Goal: Task Accomplishment & Management: Use online tool/utility

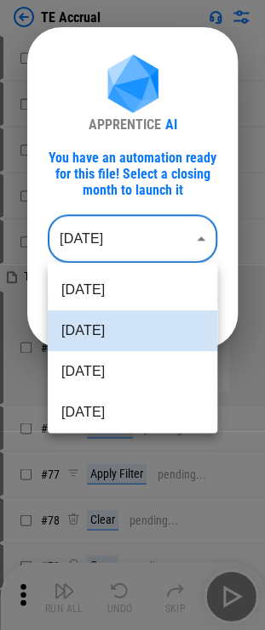
click at [153, 232] on body "TE Accrual # 43 Clear pending... # 45 Copy pending... # 47 Paste pending... # 5…" at bounding box center [132, 315] width 265 height 630
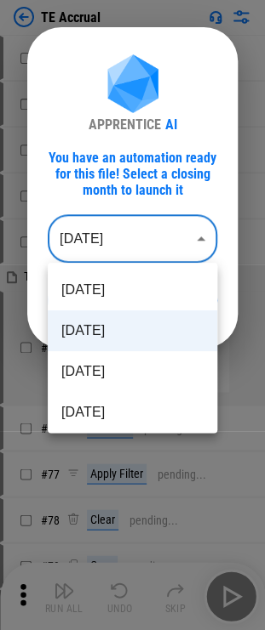
click at [132, 324] on li "[DATE]" at bounding box center [132, 330] width 169 height 41
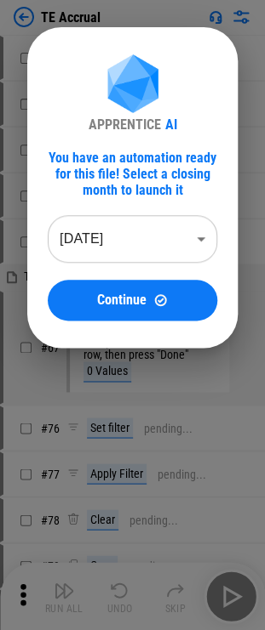
click at [151, 293] on div "Continue" at bounding box center [132, 300] width 128 height 14
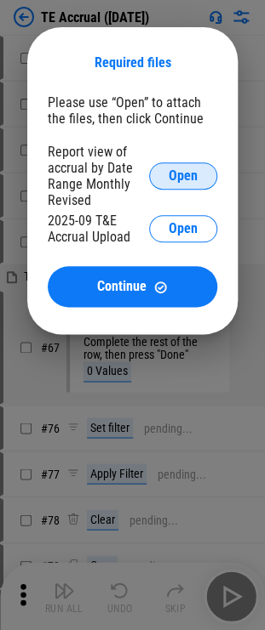
click at [192, 169] on span "Open" at bounding box center [182, 176] width 29 height 14
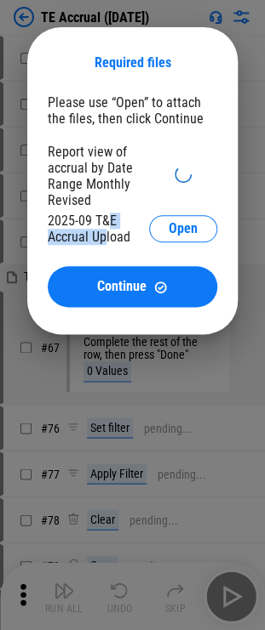
click at [105, 231] on div "2025-09 T&E Accrual Upload" at bounding box center [98, 229] width 101 height 32
click at [86, 174] on div "Report view of accrual by Date Range Monthly Revised" at bounding box center [98, 176] width 101 height 65
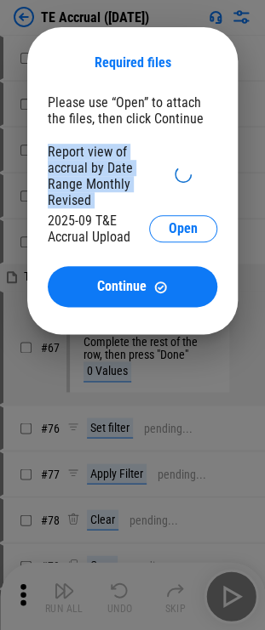
click at [86, 174] on div "Report view of accrual by Date Range Monthly Revised" at bounding box center [98, 176] width 101 height 65
click at [82, 180] on div "Report view of accrual by Date Range Monthly Revised" at bounding box center [98, 176] width 101 height 65
drag, startPoint x: 69, startPoint y: 153, endPoint x: 112, endPoint y: 204, distance: 67.0
click at [112, 204] on div "Report view of accrual by Date Range Monthly Revised" at bounding box center [98, 176] width 101 height 65
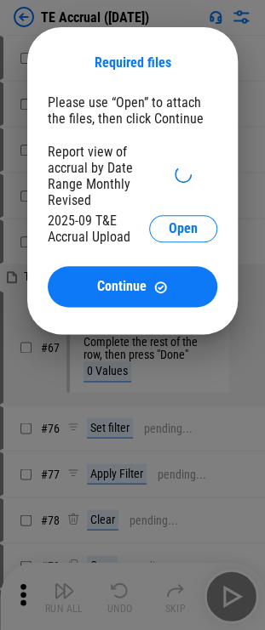
click at [112, 204] on div "Report view of accrual by Date Range Monthly Revised" at bounding box center [98, 176] width 101 height 65
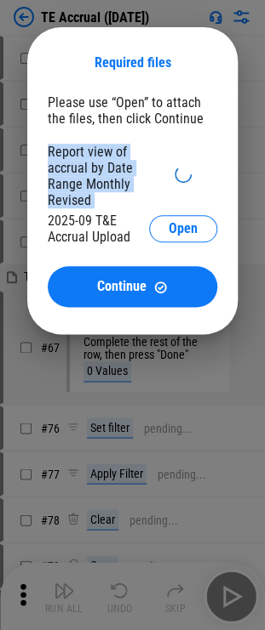
click at [112, 204] on div "Report view of accrual by Date Range Monthly Revised" at bounding box center [98, 176] width 101 height 65
click at [116, 205] on div "Report view of accrual by Date Range Monthly Revised" at bounding box center [98, 176] width 101 height 65
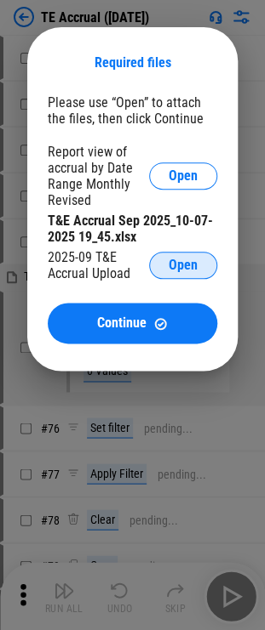
click at [150, 274] on button "Open" at bounding box center [183, 265] width 68 height 27
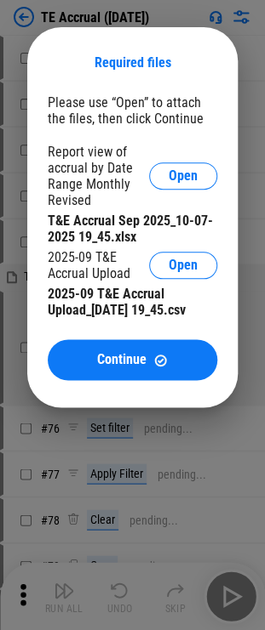
click at [155, 338] on div "Please use “Open” to attach the files, then click Continue Report view of accru…" at bounding box center [132, 237] width 169 height 286
click at [150, 347] on button "Continue" at bounding box center [132, 359] width 169 height 41
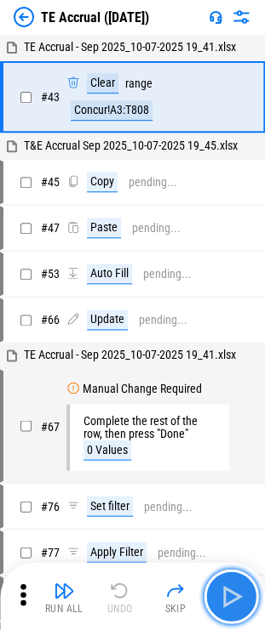
click at [234, 595] on img "button" at bounding box center [230, 596] width 27 height 27
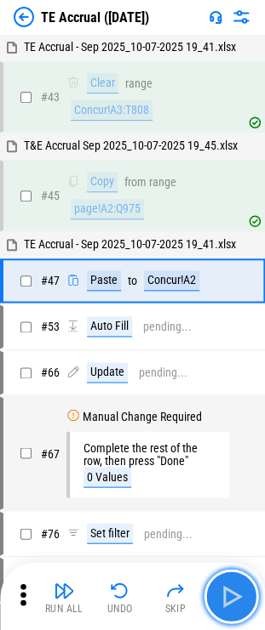
click at [209, 580] on button "button" at bounding box center [230, 596] width 54 height 54
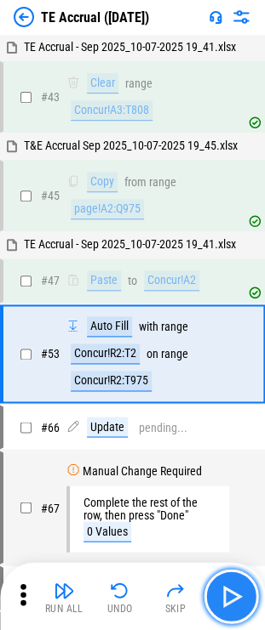
click at [219, 594] on img "button" at bounding box center [230, 596] width 27 height 27
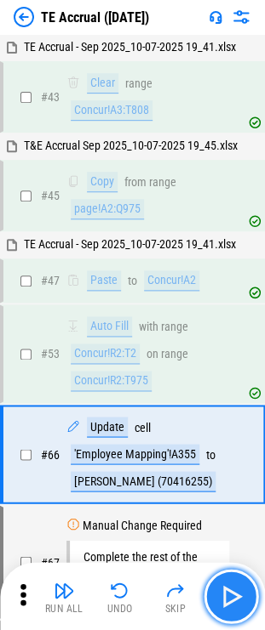
click at [230, 583] on img "button" at bounding box center [230, 596] width 27 height 27
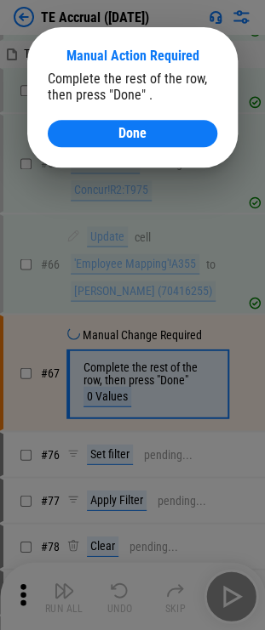
scroll to position [244, 0]
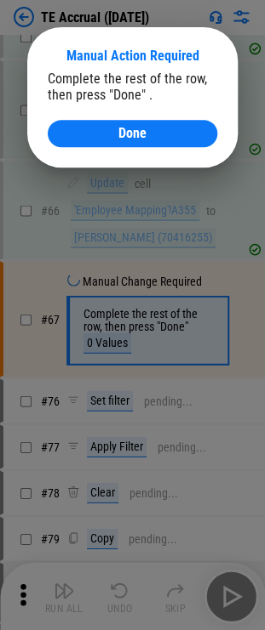
click at [135, 119] on div "Complete the rest of the row, then press "Done" . Done" at bounding box center [132, 109] width 169 height 77
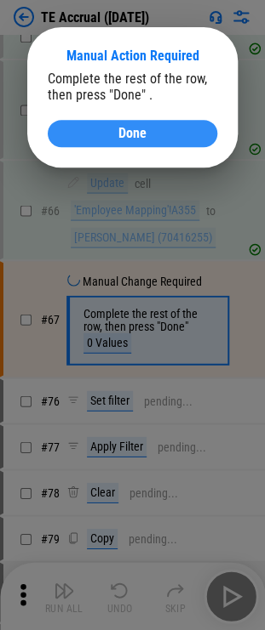
click at [135, 124] on button "Done" at bounding box center [132, 133] width 169 height 27
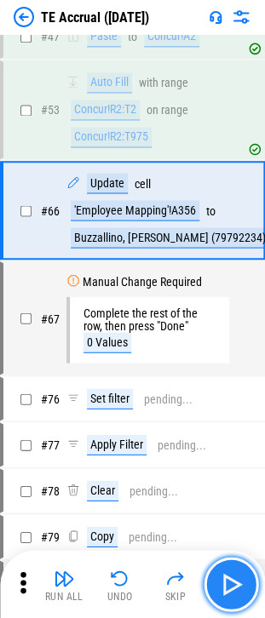
click at [212, 572] on button "button" at bounding box center [230, 583] width 54 height 54
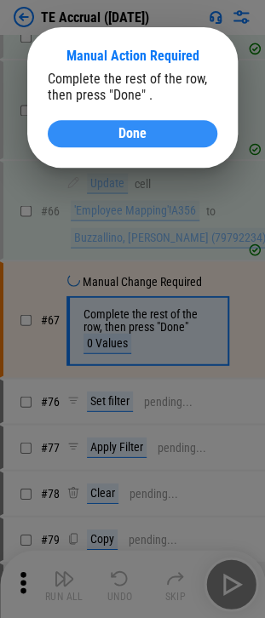
click at [163, 136] on div "Done" at bounding box center [132, 134] width 128 height 14
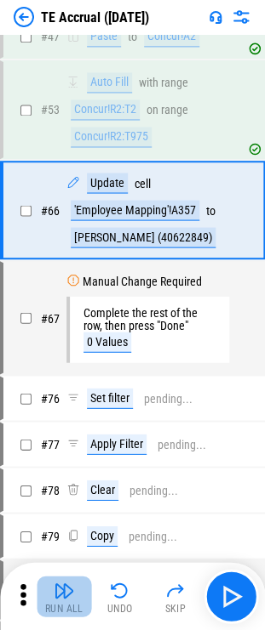
click at [83, 600] on button "Run All" at bounding box center [64, 596] width 54 height 41
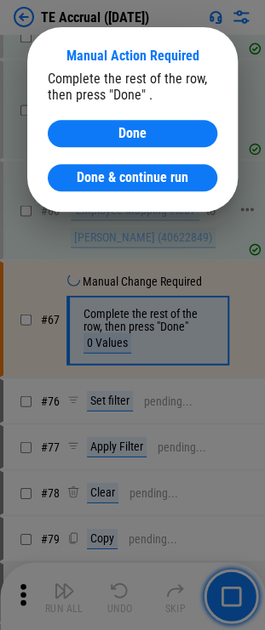
click at [143, 179] on span "Done & continue run" at bounding box center [132, 178] width 111 height 14
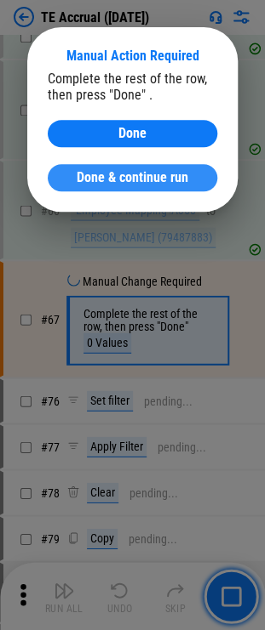
click at [134, 185] on span "Done & continue run" at bounding box center [132, 178] width 111 height 14
click at [135, 184] on span "Done & continue run" at bounding box center [132, 178] width 111 height 14
click at [139, 181] on span "Done & continue run" at bounding box center [132, 178] width 111 height 14
click at [135, 184] on span "Done & continue run" at bounding box center [132, 178] width 111 height 14
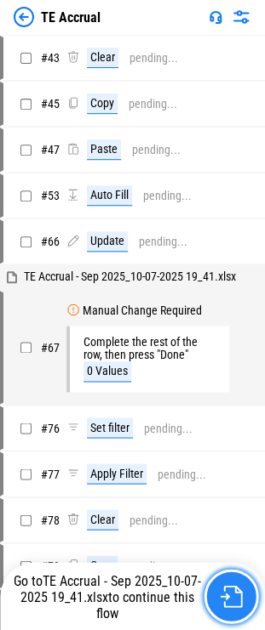
click at [213, 589] on button "button" at bounding box center [230, 596] width 54 height 54
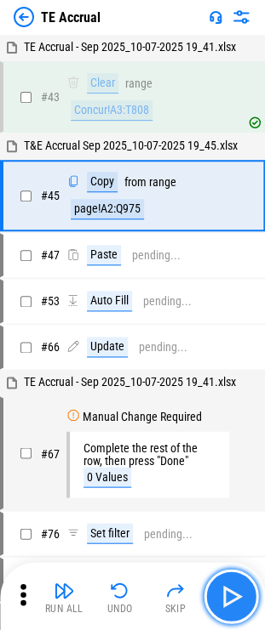
click at [221, 595] on img "button" at bounding box center [230, 596] width 27 height 27
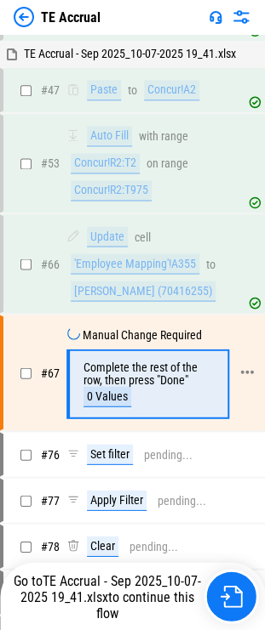
scroll to position [244, 0]
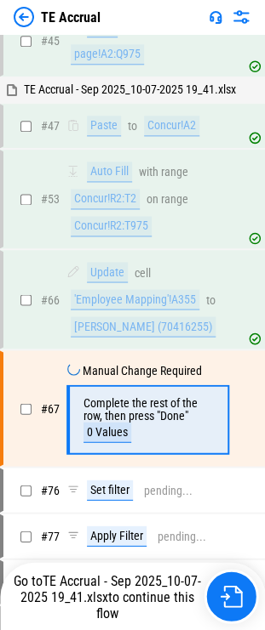
scroll to position [244, 0]
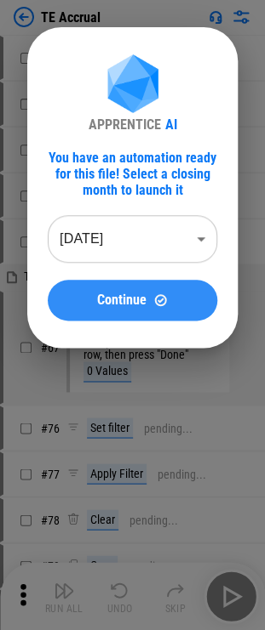
click at [174, 302] on div "Continue" at bounding box center [132, 300] width 128 height 14
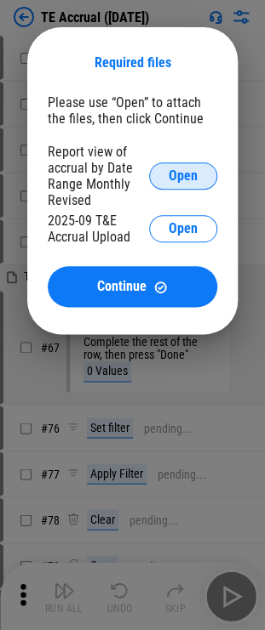
click at [197, 183] on button "Open" at bounding box center [183, 175] width 68 height 27
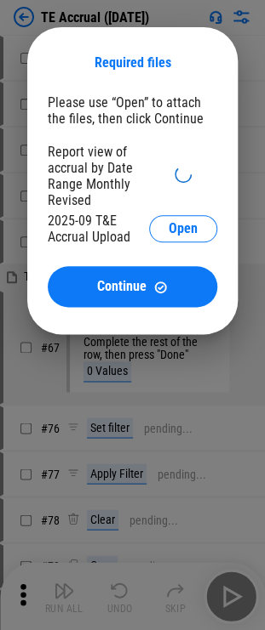
click at [111, 228] on div "2025-09 T&E Accrual Upload" at bounding box center [98, 229] width 101 height 32
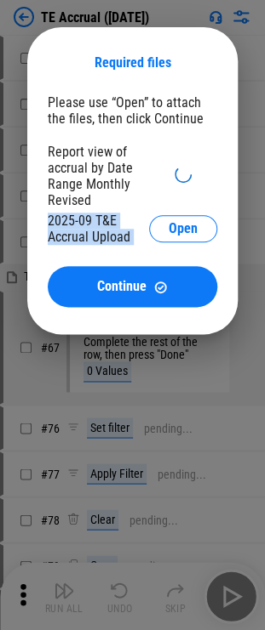
click at [111, 228] on div "2025-09 T&E Accrual Upload" at bounding box center [98, 229] width 101 height 32
click at [114, 241] on div "2025-09 T&E Accrual Upload" at bounding box center [98, 229] width 101 height 32
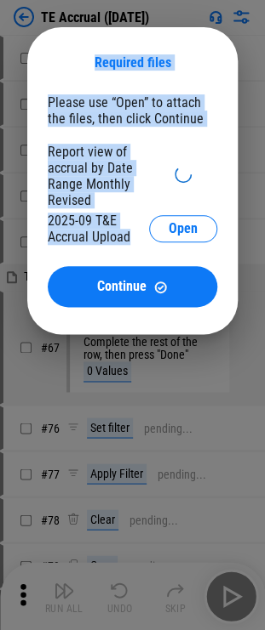
drag, startPoint x: 129, startPoint y: 242, endPoint x: 77, endPoint y: 51, distance: 198.5
click at [77, 51] on div "Required files Please use “Open” to attach the files, then click Continue Repor…" at bounding box center [132, 180] width 210 height 307
click at [77, 51] on div "Required files" at bounding box center [132, 63] width 169 height 30
drag, startPoint x: 88, startPoint y: 166, endPoint x: 118, endPoint y: 243, distance: 82.9
click at [118, 243] on div "Required files Please use “Open” to attach the files, then click Continue Repor…" at bounding box center [132, 180] width 210 height 307
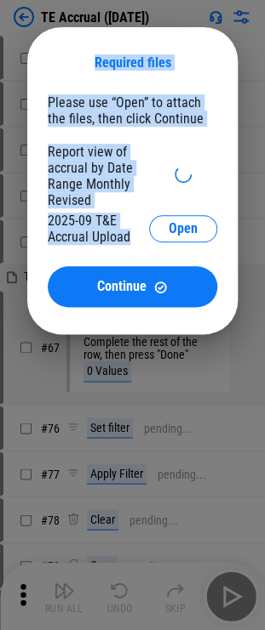
click at [118, 243] on div "2025-09 T&E Accrual Upload" at bounding box center [98, 229] width 101 height 32
drag, startPoint x: 136, startPoint y: 242, endPoint x: 88, endPoint y: 51, distance: 197.2
click at [88, 51] on div "Required files Please use “Open” to attach the files, then click Continue Repor…" at bounding box center [132, 180] width 210 height 307
click at [88, 51] on div "Required files" at bounding box center [132, 63] width 169 height 30
drag, startPoint x: 106, startPoint y: 107, endPoint x: 148, endPoint y: 248, distance: 147.2
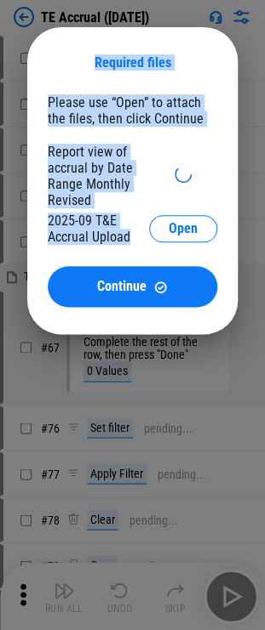
click at [148, 248] on div "Required files Please use “Open” to attach the files, then click Continue Repor…" at bounding box center [132, 180] width 210 height 307
click at [149, 248] on div "Report view of accrual by Date Range Monthly Revised 2025-09 T&E Accrual Upload…" at bounding box center [132, 196] width 169 height 105
drag, startPoint x: 138, startPoint y: 238, endPoint x: 92, endPoint y: 51, distance: 192.7
click at [92, 51] on div "Required files Please use “Open” to attach the files, then click Continue Repor…" at bounding box center [132, 180] width 210 height 307
click at [92, 51] on div "Required files" at bounding box center [132, 63] width 169 height 30
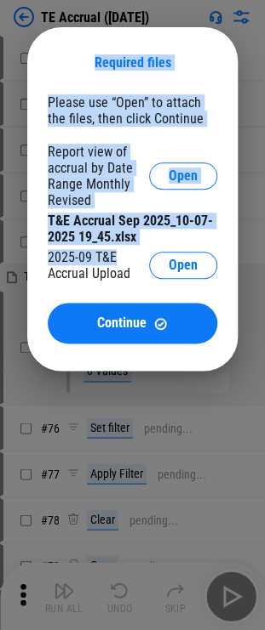
drag, startPoint x: 78, startPoint y: 54, endPoint x: 129, endPoint y: 265, distance: 217.0
click at [139, 262] on div "Required files Please use “Open” to attach the files, then click Continue Repor…" at bounding box center [132, 199] width 210 height 344
click at [125, 266] on div "2025-09 T&E Accrual Upload" at bounding box center [98, 265] width 101 height 32
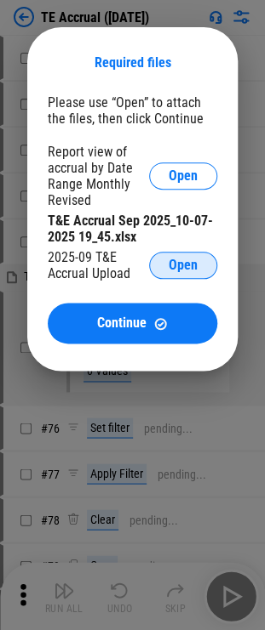
click at [166, 267] on button "Open" at bounding box center [183, 265] width 68 height 27
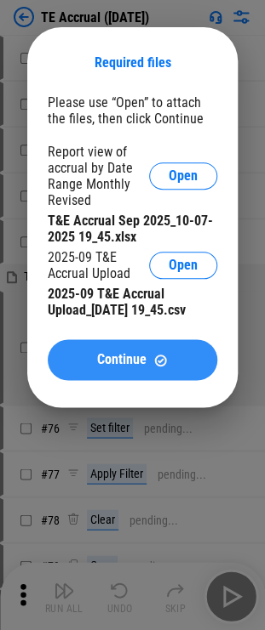
click at [122, 349] on button "Continue" at bounding box center [132, 359] width 169 height 41
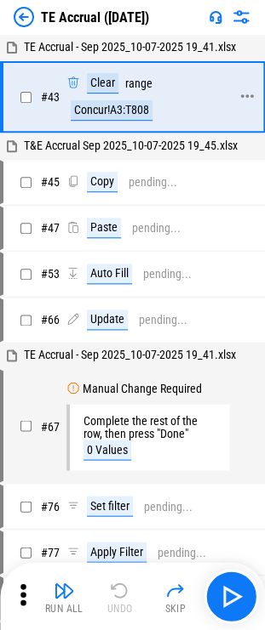
click at [129, 111] on div "Concur!A3:T808" at bounding box center [112, 110] width 82 height 20
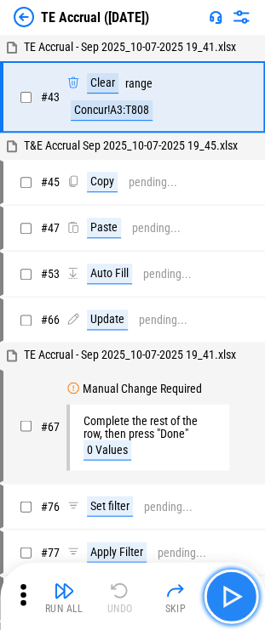
click at [226, 592] on img "button" at bounding box center [230, 596] width 27 height 27
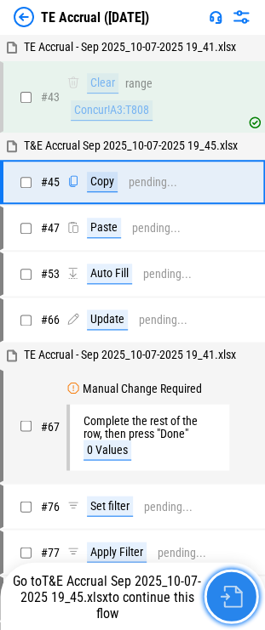
click at [236, 606] on img "button" at bounding box center [230, 596] width 22 height 22
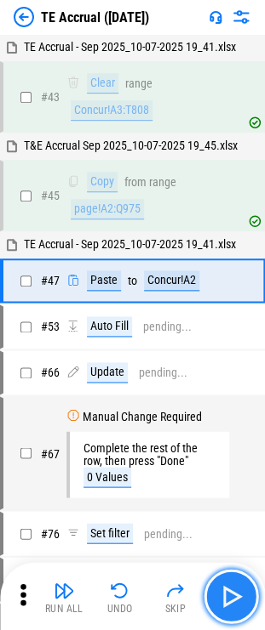
click at [223, 591] on img "button" at bounding box center [230, 596] width 27 height 27
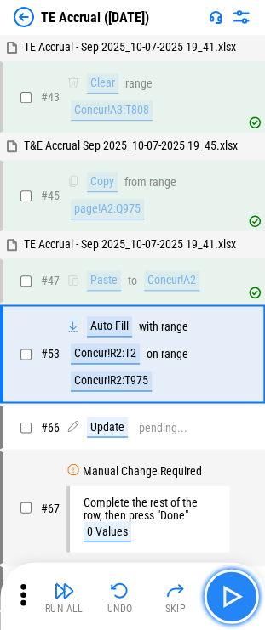
click at [223, 591] on img "button" at bounding box center [230, 596] width 27 height 27
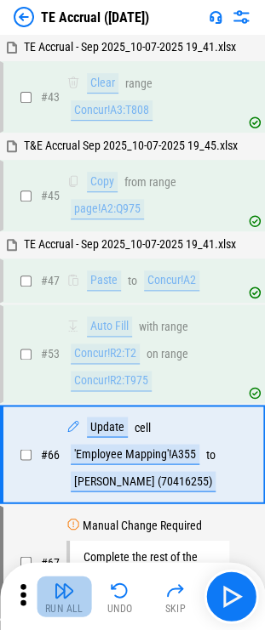
click at [66, 587] on img "button" at bounding box center [64, 590] width 20 height 20
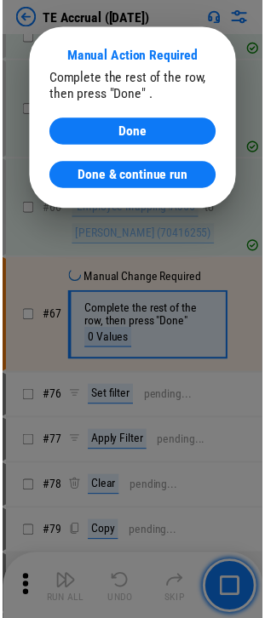
scroll to position [244, 0]
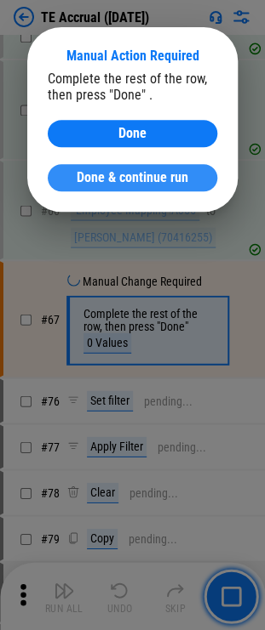
click at [136, 185] on span "Done & continue run" at bounding box center [132, 178] width 111 height 14
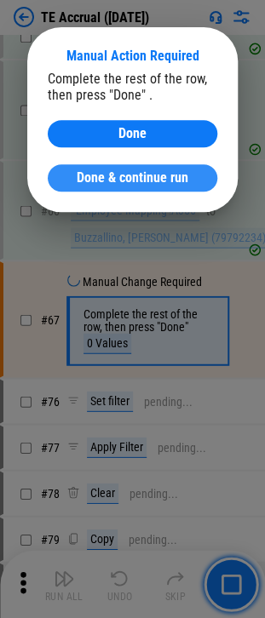
click at [74, 181] on div "Done & continue run" at bounding box center [132, 178] width 128 height 14
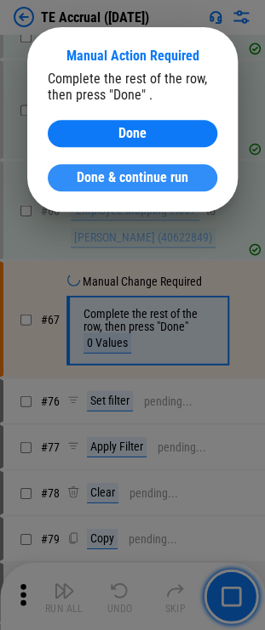
click at [88, 189] on button "Done & continue run" at bounding box center [132, 177] width 169 height 27
click at [91, 191] on button "Done & continue run" at bounding box center [132, 177] width 169 height 27
click at [91, 187] on button "Done & continue run" at bounding box center [132, 177] width 169 height 27
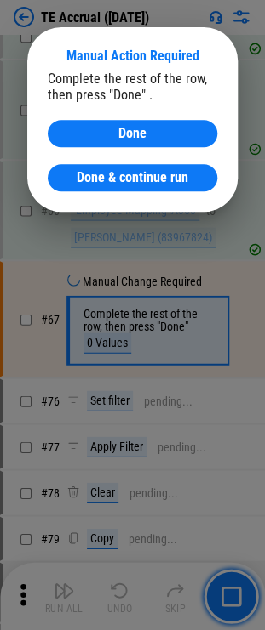
click at [91, 187] on button "Done & continue run" at bounding box center [132, 177] width 169 height 27
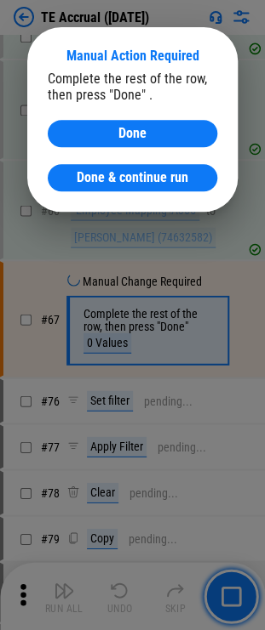
click at [91, 187] on button "Done & continue run" at bounding box center [132, 177] width 169 height 27
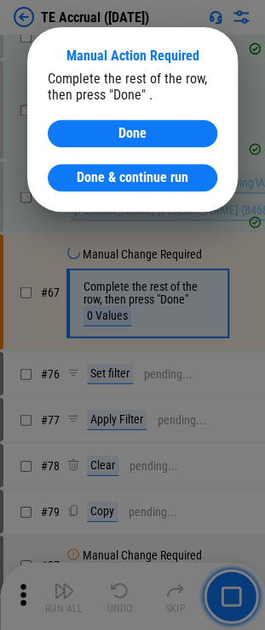
click at [91, 187] on button "Done & continue run" at bounding box center [132, 177] width 169 height 27
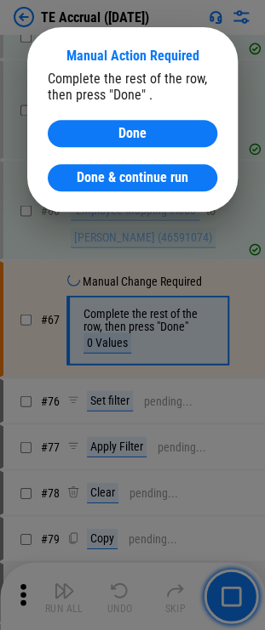
click at [91, 187] on button "Done & continue run" at bounding box center [132, 177] width 169 height 27
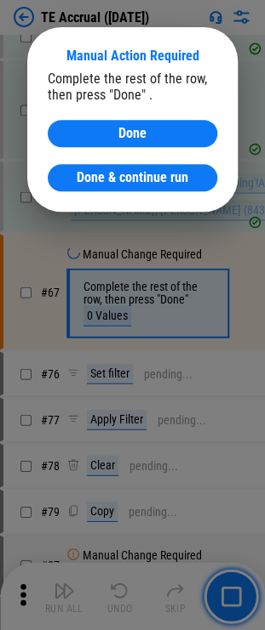
click at [91, 187] on button "Done & continue run" at bounding box center [132, 177] width 169 height 27
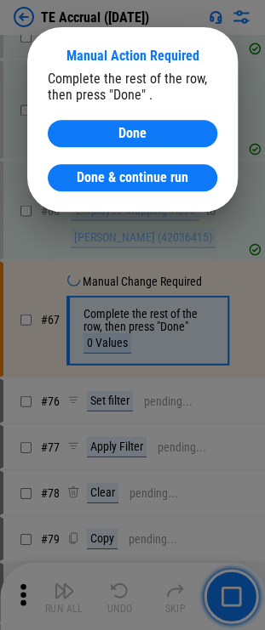
click at [91, 187] on button "Done & continue run" at bounding box center [132, 177] width 169 height 27
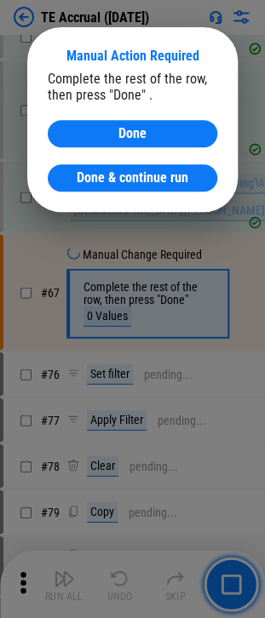
click at [91, 187] on button "Done & continue run" at bounding box center [132, 177] width 169 height 27
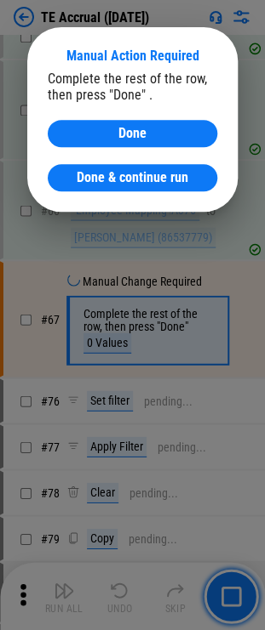
click at [91, 187] on button "Done & continue run" at bounding box center [132, 177] width 169 height 27
click at [91, 187] on div "Update" at bounding box center [107, 183] width 41 height 20
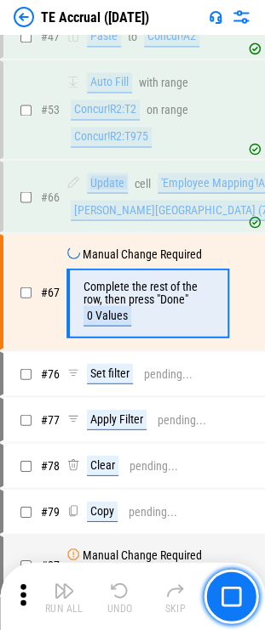
click at [91, 187] on div "Update" at bounding box center [107, 183] width 41 height 20
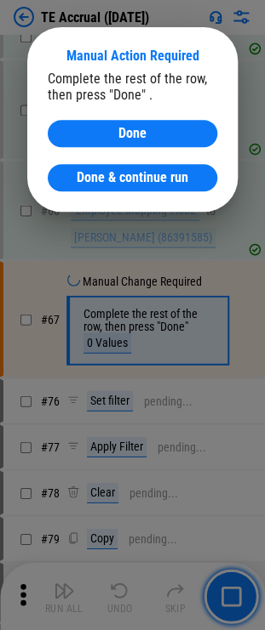
click at [91, 187] on button "Done & continue run" at bounding box center [132, 177] width 169 height 27
click at [91, 187] on div "Update" at bounding box center [107, 183] width 41 height 20
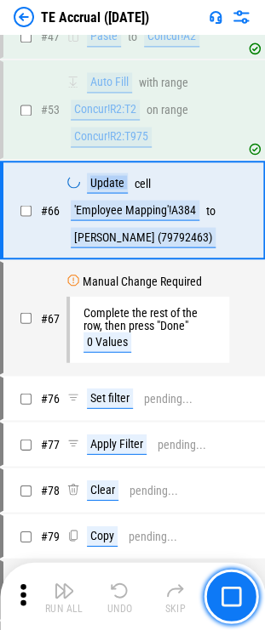
click at [91, 187] on div "Update" at bounding box center [107, 183] width 41 height 20
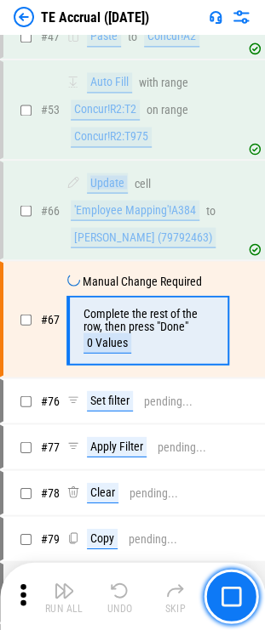
click at [91, 187] on div "Update" at bounding box center [107, 183] width 41 height 20
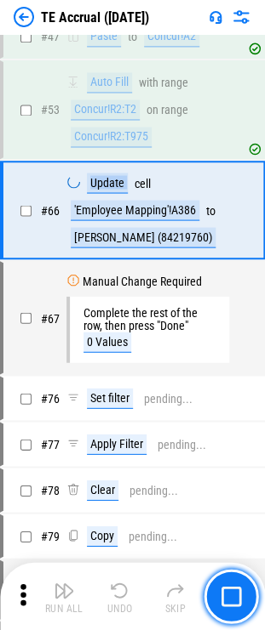
click at [91, 187] on div "Update" at bounding box center [107, 183] width 41 height 20
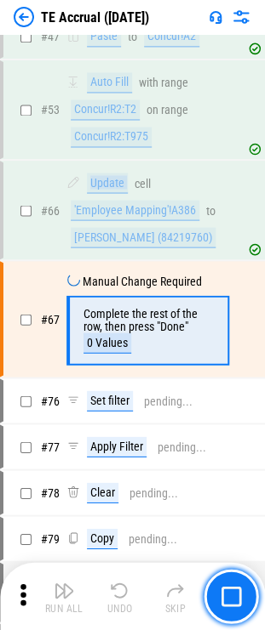
click at [91, 187] on div "Update" at bounding box center [107, 183] width 41 height 20
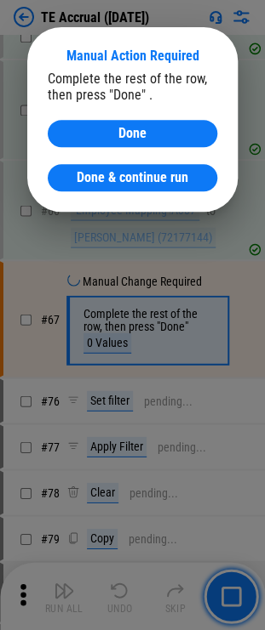
click at [91, 187] on button "Done & continue run" at bounding box center [132, 177] width 169 height 27
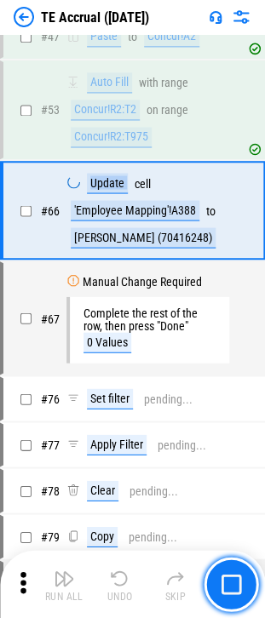
click at [91, 187] on div "Update" at bounding box center [107, 183] width 41 height 20
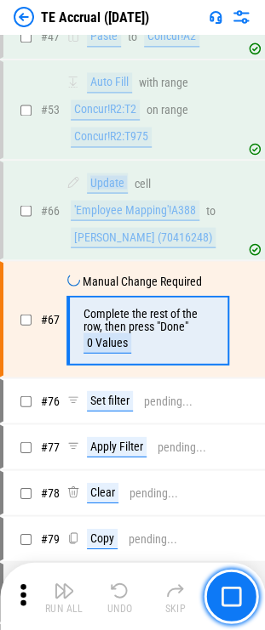
click at [91, 187] on div "Update" at bounding box center [107, 183] width 41 height 20
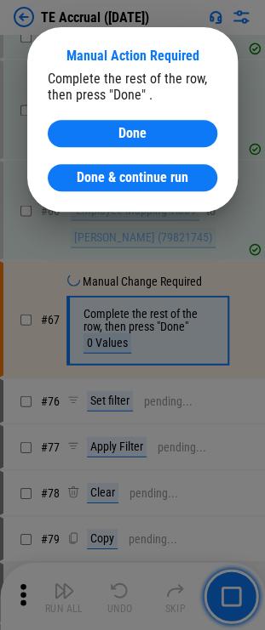
click at [91, 187] on button "Done & continue run" at bounding box center [132, 177] width 169 height 27
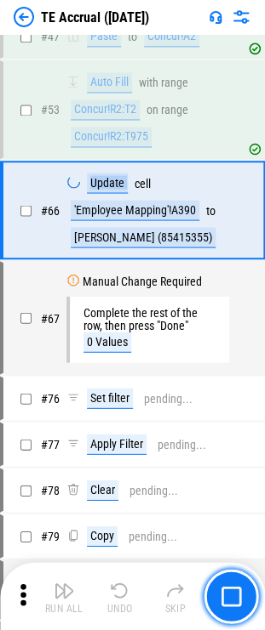
click at [91, 187] on div "Update" at bounding box center [107, 183] width 41 height 20
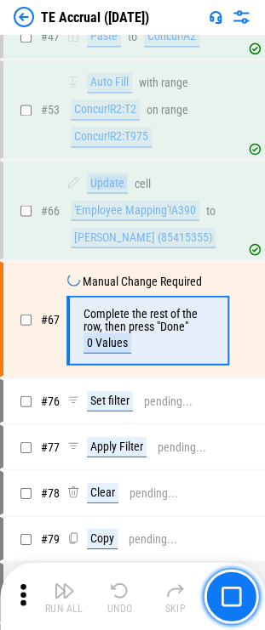
click at [91, 187] on div "Update" at bounding box center [107, 183] width 41 height 20
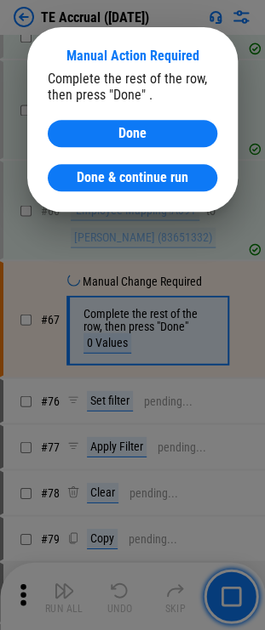
click at [91, 187] on button "Done & continue run" at bounding box center [132, 177] width 169 height 27
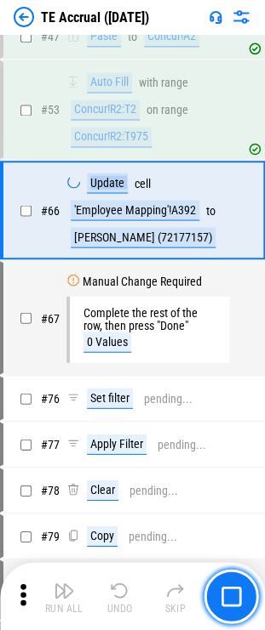
click at [91, 187] on div "Update" at bounding box center [107, 183] width 41 height 20
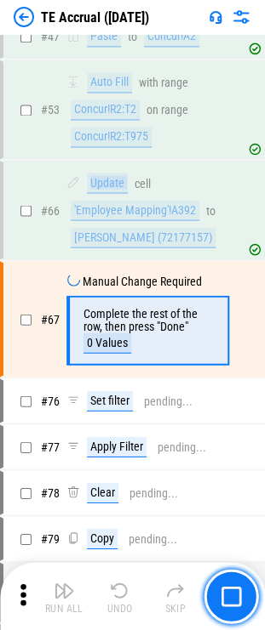
click at [91, 187] on div "Update" at bounding box center [107, 183] width 41 height 20
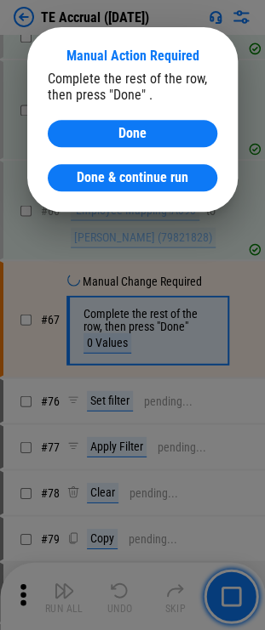
click at [91, 187] on button "Done & continue run" at bounding box center [132, 177] width 169 height 27
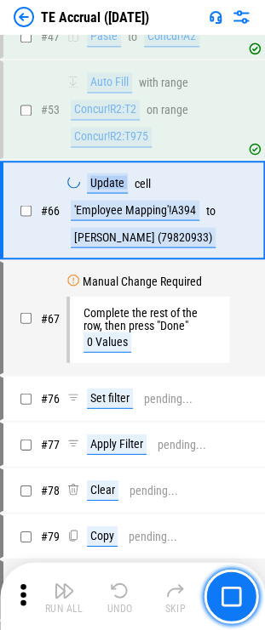
click at [91, 187] on div "Update" at bounding box center [107, 183] width 41 height 20
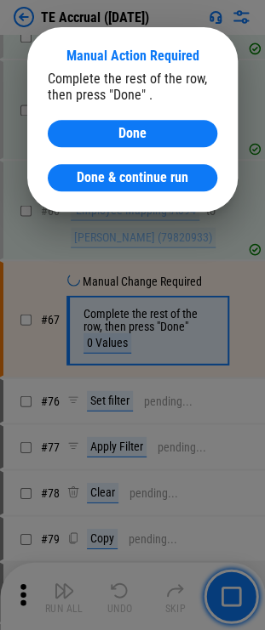
click at [91, 187] on button "Done & continue run" at bounding box center [132, 177] width 169 height 27
click at [91, 187] on body "TE Accrual (Sep 25) TE Accrual - Sep 2025_10-07-2025 19_41.xlsx # 43 Clear rang…" at bounding box center [132, 71] width 265 height 630
click at [91, 187] on button "Done & continue run" at bounding box center [132, 177] width 169 height 27
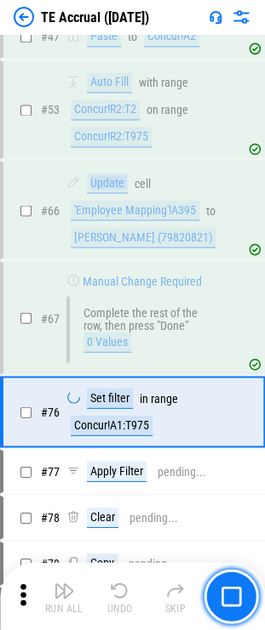
click at [91, 187] on div "Update" at bounding box center [107, 183] width 41 height 20
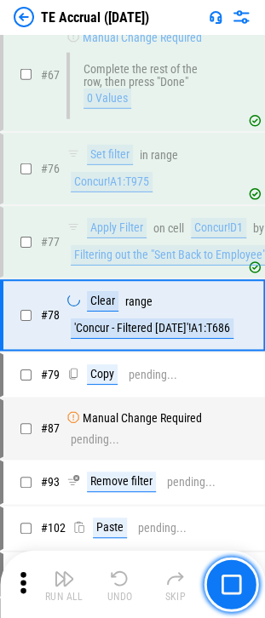
scroll to position [488, 0]
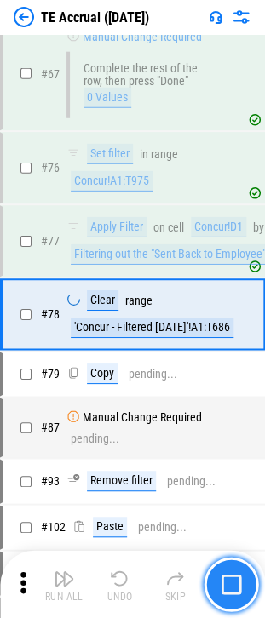
click at [236, 580] on img "button" at bounding box center [230, 583] width 20 height 20
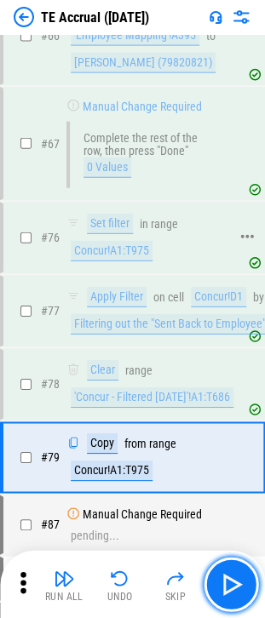
scroll to position [318, 0]
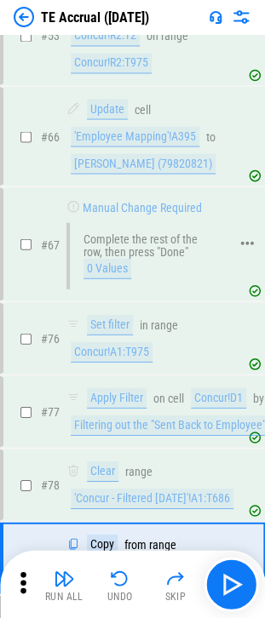
click at [111, 236] on div "Complete the rest of the row, then press "Done"" at bounding box center [147, 245] width 128 height 26
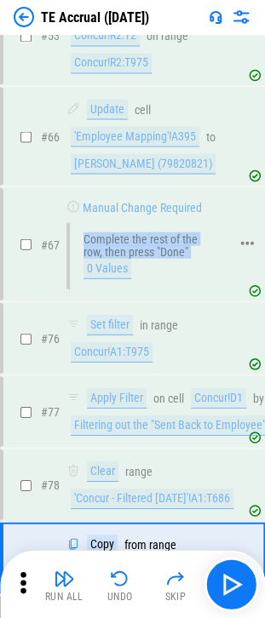
click at [111, 236] on div "Complete the rest of the row, then press "Done"" at bounding box center [147, 245] width 128 height 26
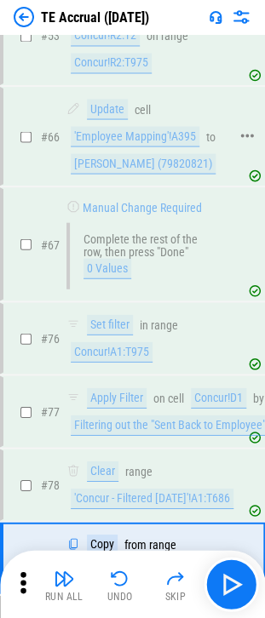
click at [109, 145] on div "Update cell 'Employee Mapping'!A395 to Yoder, April (79820821)" at bounding box center [147, 136] width 162 height 75
click at [109, 127] on div "'Employee Mapping'!A395" at bounding box center [135, 136] width 128 height 20
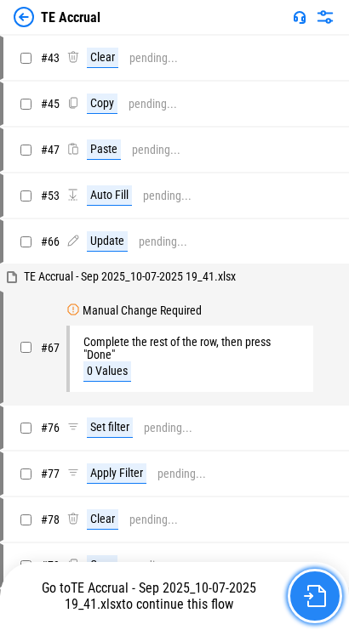
click at [276, 595] on img "button" at bounding box center [315, 596] width 22 height 22
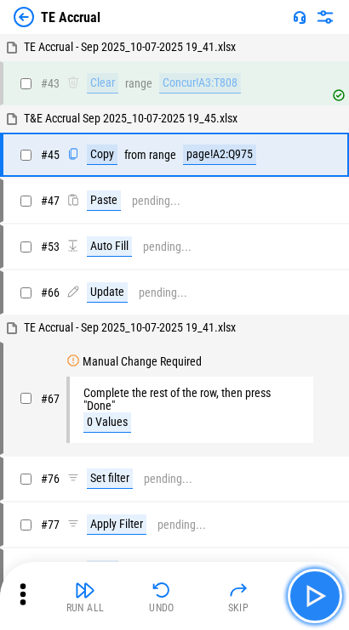
click at [276, 591] on img "button" at bounding box center [314, 596] width 27 height 27
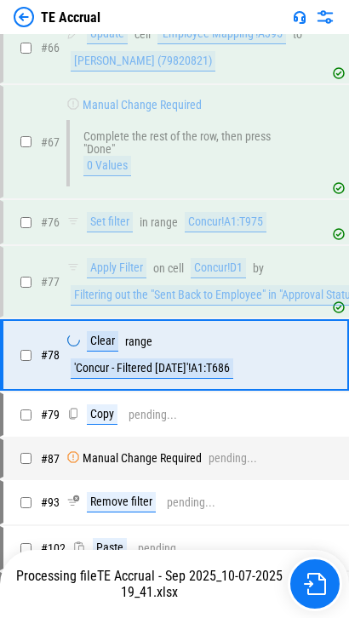
scroll to position [354, 0]
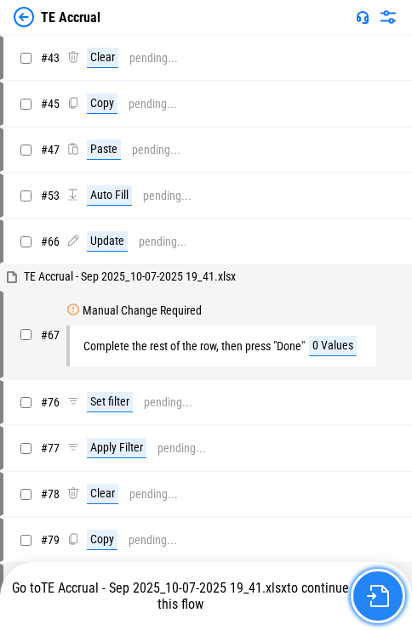
click at [276, 586] on img "button" at bounding box center [378, 596] width 22 height 22
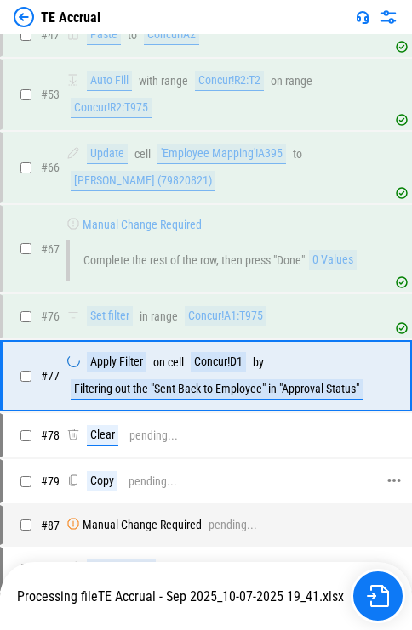
scroll to position [249, 0]
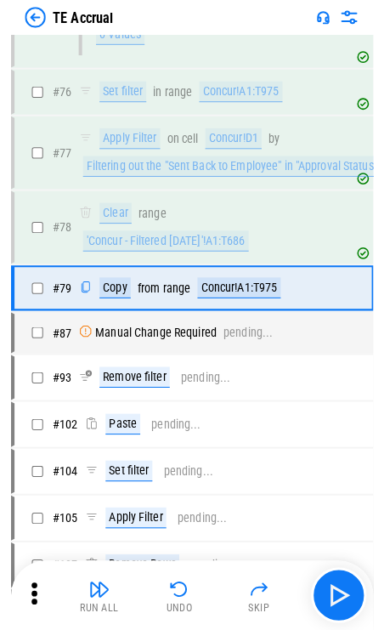
scroll to position [437, 0]
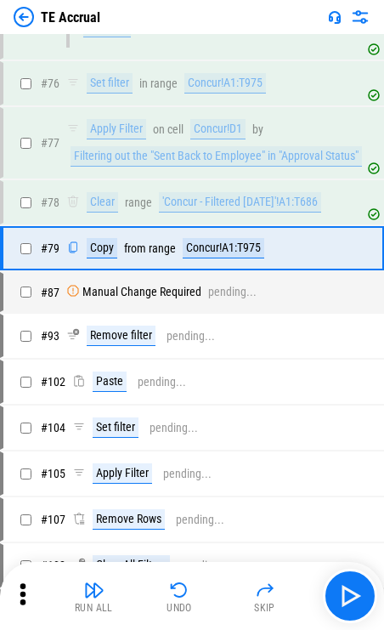
click at [102, 15] on div "TE Accrual" at bounding box center [192, 17] width 384 height 34
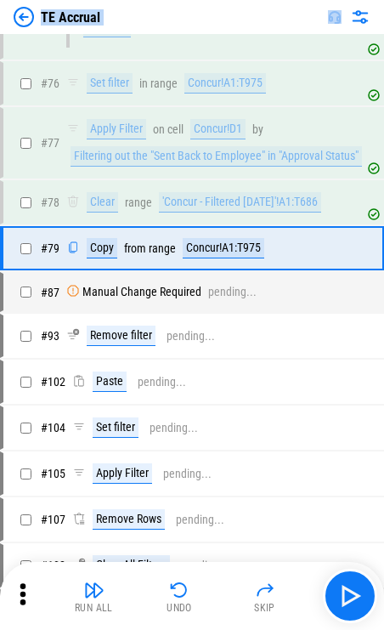
click at [102, 15] on div "TE Accrual" at bounding box center [192, 17] width 384 height 34
copy div "TE Accrual"
click at [29, 14] on img at bounding box center [24, 17] width 20 height 20
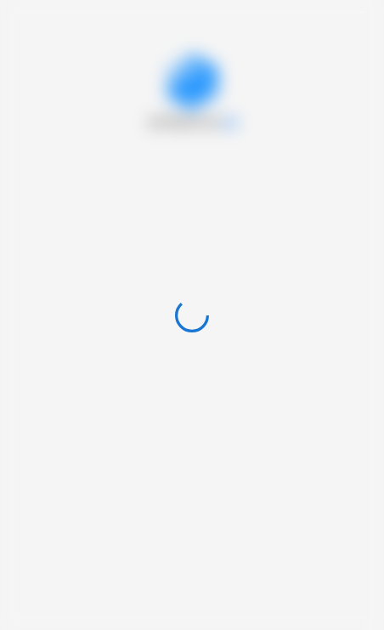
scroll to position [0, 0]
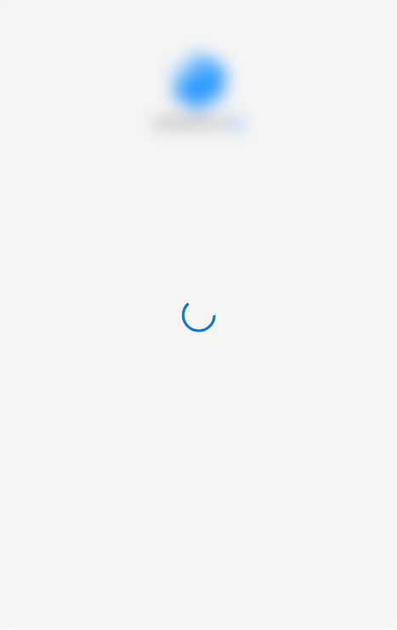
click at [61, 36] on div at bounding box center [198, 315] width 397 height 630
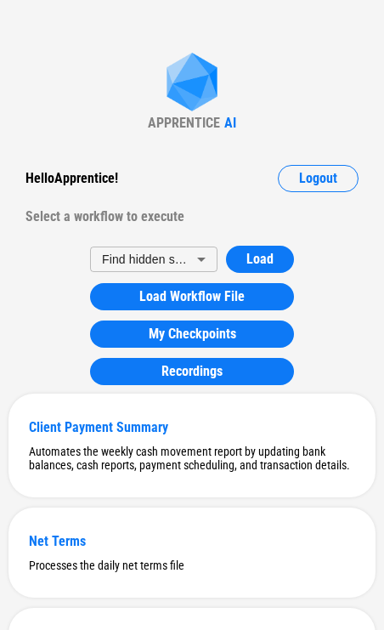
scroll to position [10373, 0]
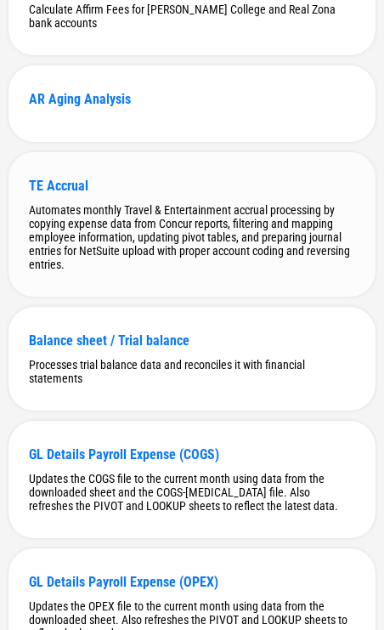
click at [128, 297] on div "TE Accrual Automates monthly Travel & Entertainment accrual processing by copyi…" at bounding box center [192, 224] width 367 height 145
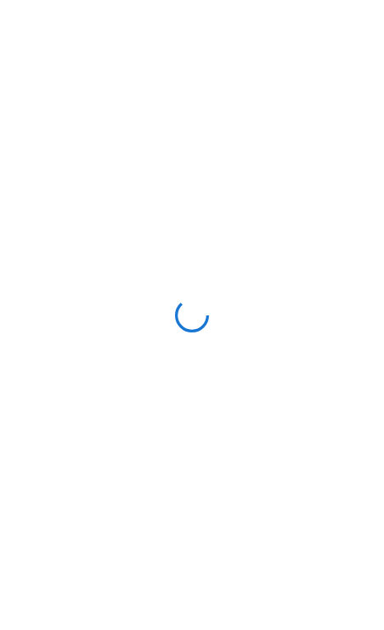
scroll to position [0, 0]
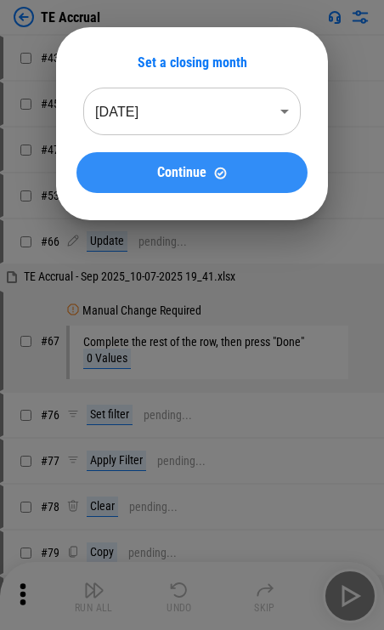
click at [197, 177] on span "Continue" at bounding box center [181, 173] width 49 height 14
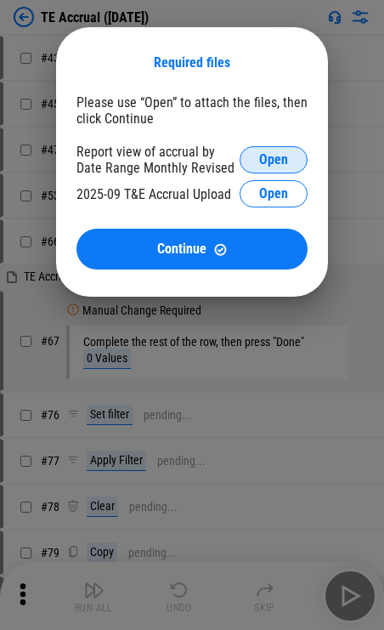
click at [276, 153] on span "Open" at bounding box center [273, 160] width 29 height 14
click at [143, 157] on div "Report view of accrual by Date Range Monthly Revised" at bounding box center [158, 160] width 163 height 32
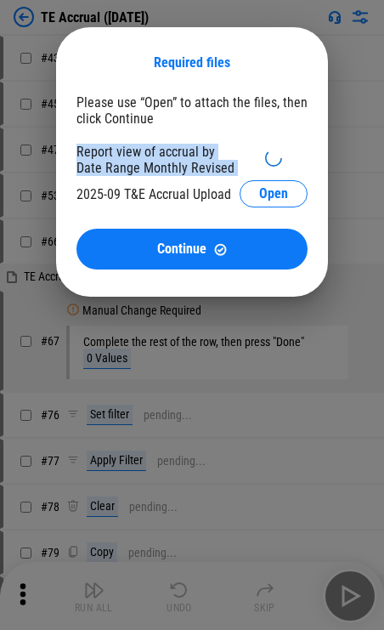
click at [143, 157] on div "Report view of accrual by Date Range Monthly Revised" at bounding box center [158, 160] width 163 height 32
click at [87, 155] on div "Report view of accrual by Date Range Monthly Revised" at bounding box center [158, 160] width 163 height 32
drag, startPoint x: 75, startPoint y: 153, endPoint x: 207, endPoint y: 208, distance: 142.6
click at [207, 208] on div "Required files Please use “Open” to attach the files, then click Continue Repor…" at bounding box center [192, 162] width 272 height 270
click at [207, 208] on div "2025-09 T&E Accrual Upload Open" at bounding box center [192, 193] width 231 height 27
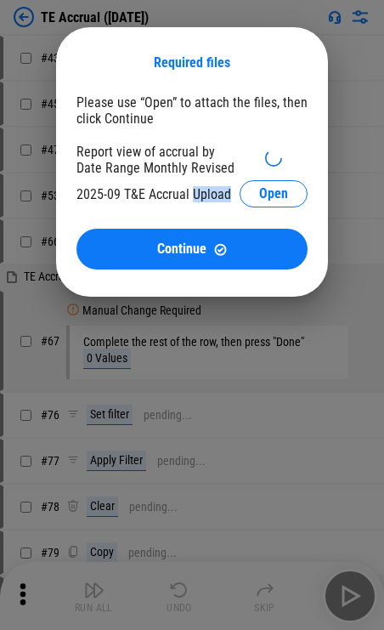
click at [207, 208] on div "2025-09 T&E Accrual Upload Open" at bounding box center [192, 193] width 231 height 27
click at [204, 205] on div "2025-09 T&E Accrual Upload Open" at bounding box center [192, 193] width 231 height 27
click at [213, 204] on div "2025-09 T&E Accrual Upload Open" at bounding box center [192, 193] width 231 height 27
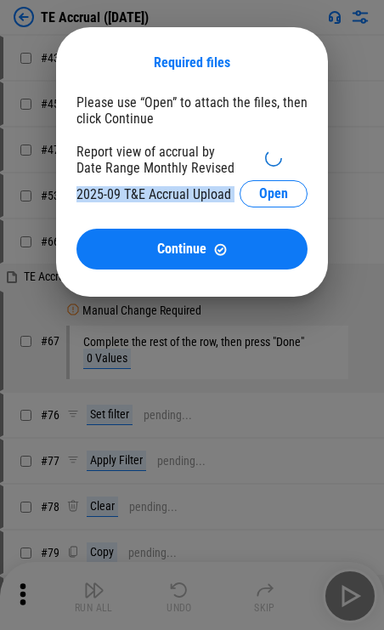
click at [216, 202] on div "2025-09 T&E Accrual Upload Open" at bounding box center [192, 193] width 231 height 27
click at [216, 200] on div "2025-09 T&E Accrual Upload" at bounding box center [154, 194] width 155 height 16
click at [214, 202] on div "2025-09 T&E Accrual Upload" at bounding box center [154, 194] width 155 height 16
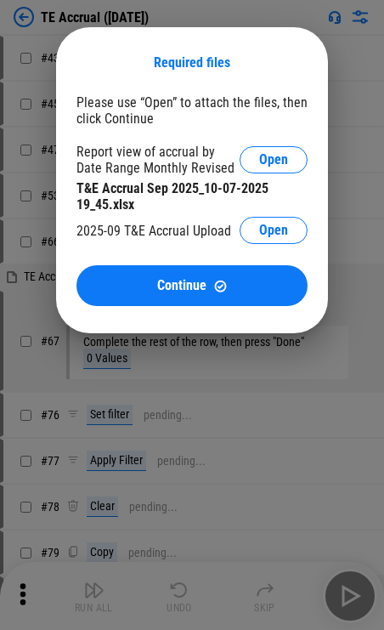
click at [205, 155] on div "Report view of accrual by Date Range Monthly Revised" at bounding box center [158, 160] width 163 height 32
click at [256, 222] on button "Open" at bounding box center [274, 230] width 68 height 27
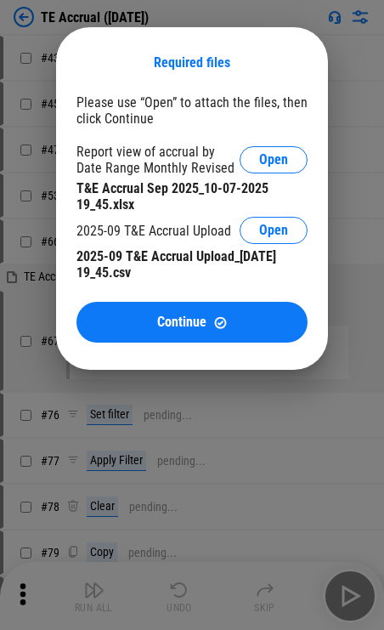
click at [211, 350] on div "Required files Please use “Open” to attach the files, then click Continue Repor…" at bounding box center [192, 198] width 272 height 343
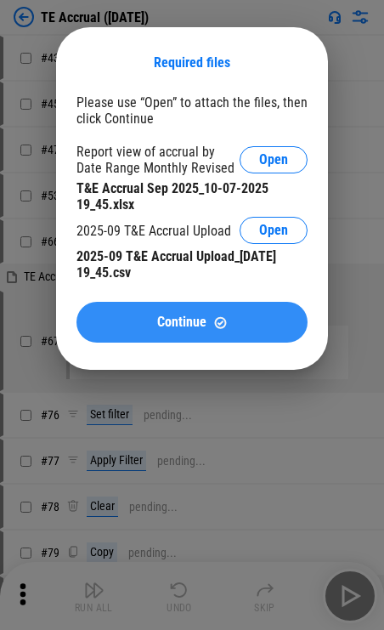
click at [213, 339] on button "Continue" at bounding box center [192, 322] width 231 height 41
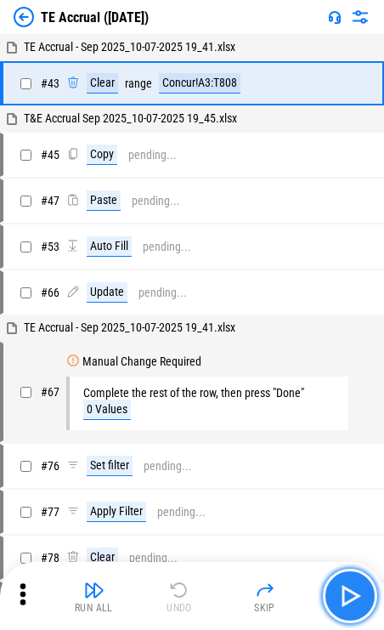
click at [276, 588] on img "button" at bounding box center [350, 596] width 27 height 27
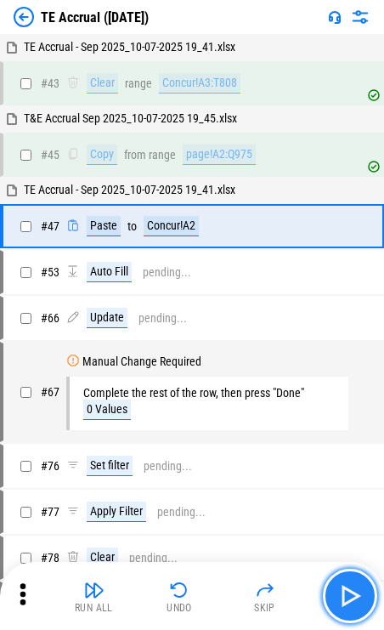
click at [276, 595] on img "button" at bounding box center [350, 596] width 27 height 27
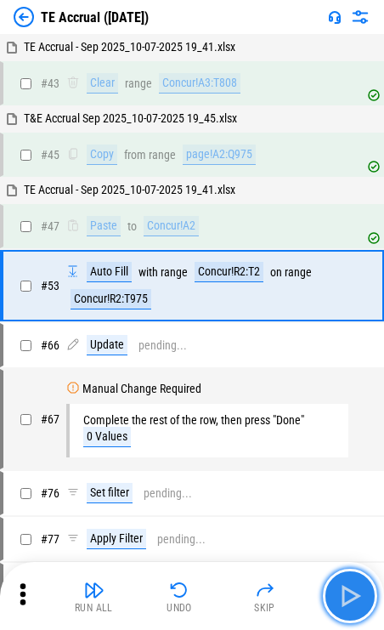
click at [276, 595] on img "button" at bounding box center [350, 596] width 27 height 27
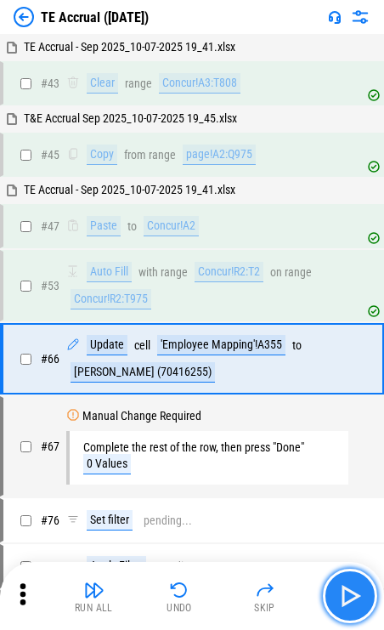
click at [276, 595] on img "button" at bounding box center [350, 596] width 27 height 27
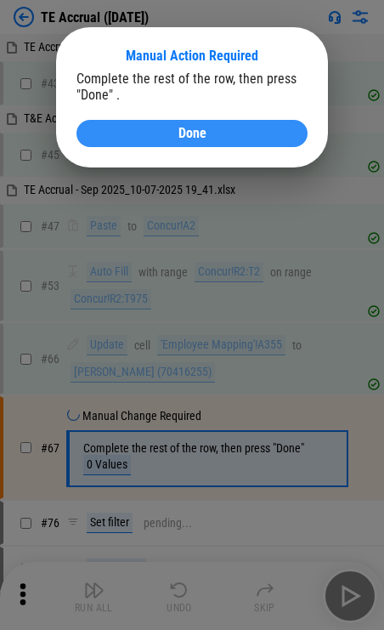
click at [189, 122] on button "Done" at bounding box center [192, 133] width 231 height 27
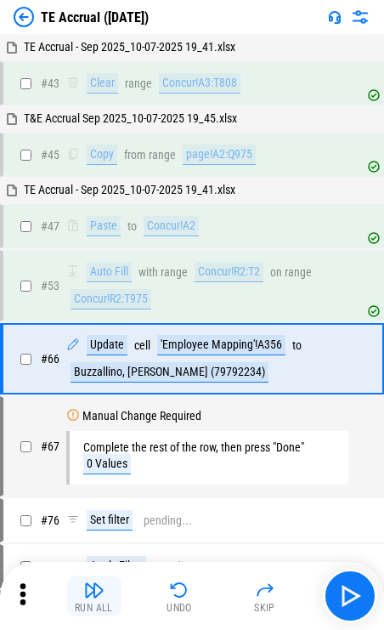
click at [77, 580] on button "Run All" at bounding box center [94, 596] width 54 height 41
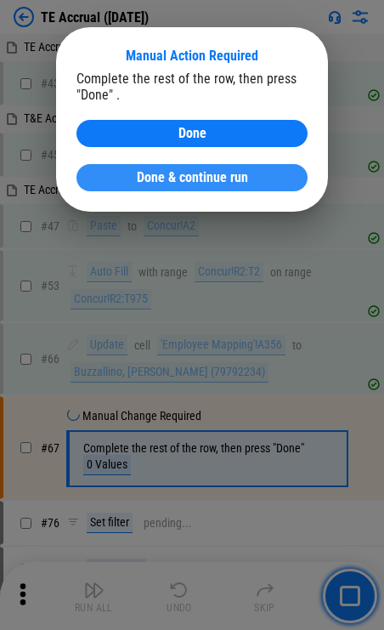
click at [160, 180] on span "Done & continue run" at bounding box center [192, 178] width 111 height 14
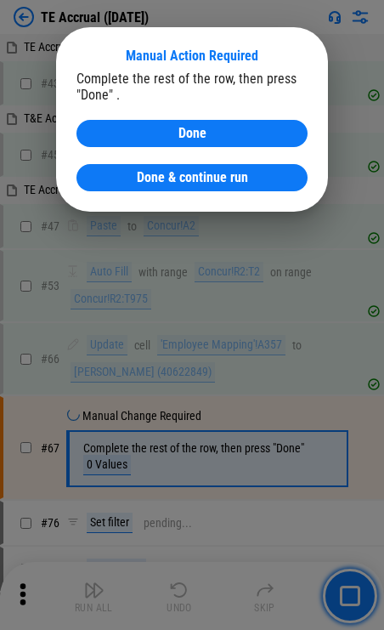
click at [160, 180] on span "Done & continue run" at bounding box center [192, 178] width 111 height 14
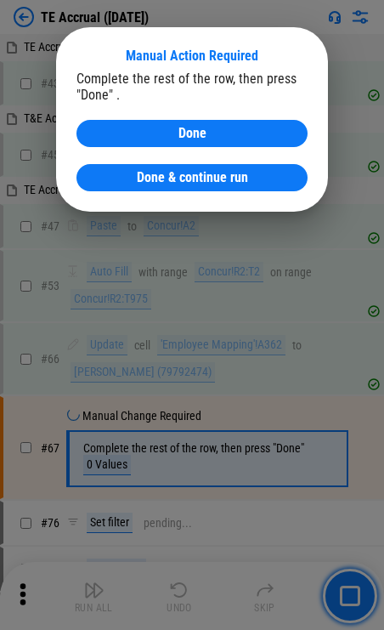
click at [160, 180] on span "Done & continue run" at bounding box center [192, 178] width 111 height 14
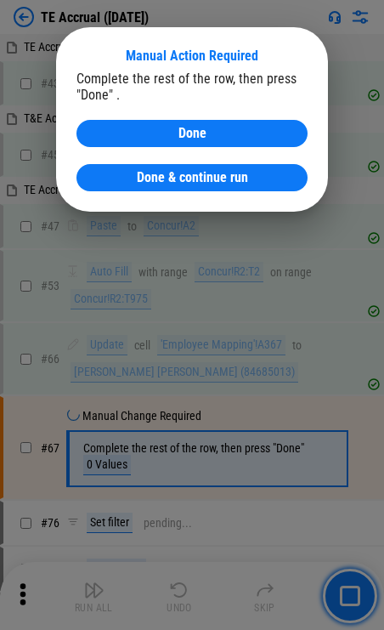
click at [160, 180] on span "Done & continue run" at bounding box center [192, 178] width 111 height 14
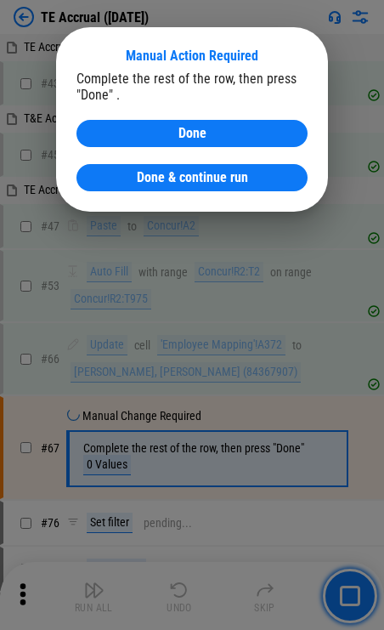
click at [160, 180] on span "Done & continue run" at bounding box center [192, 178] width 111 height 14
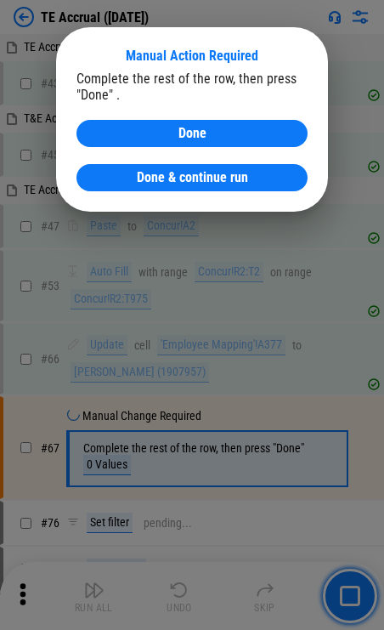
click at [160, 180] on span "Done & continue run" at bounding box center [192, 178] width 111 height 14
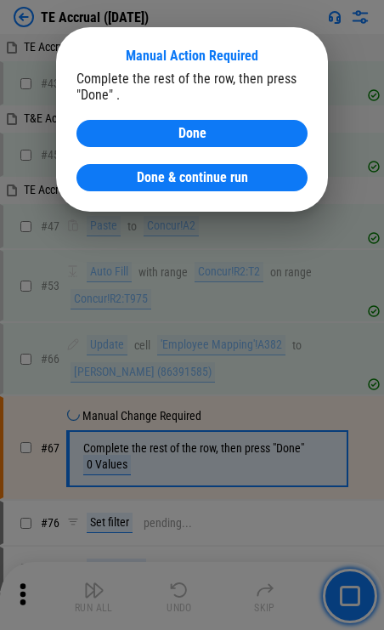
click at [160, 180] on span "Done & continue run" at bounding box center [192, 178] width 111 height 14
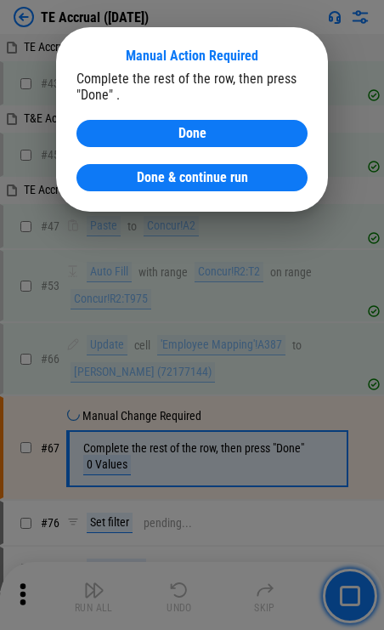
click at [160, 180] on span "Done & continue run" at bounding box center [192, 178] width 111 height 14
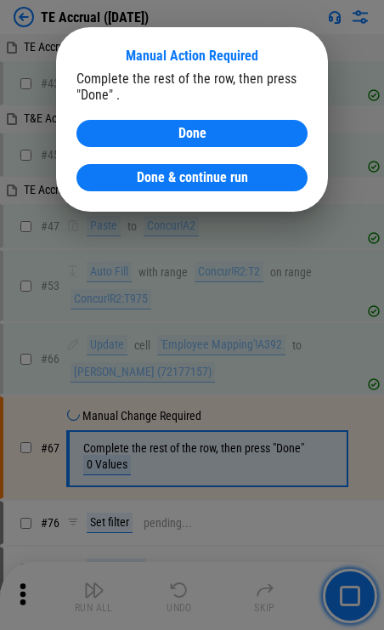
click at [160, 180] on span "Done & continue run" at bounding box center [192, 178] width 111 height 14
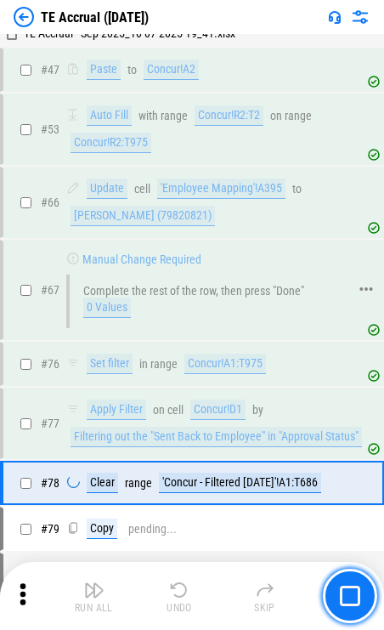
scroll to position [262, 0]
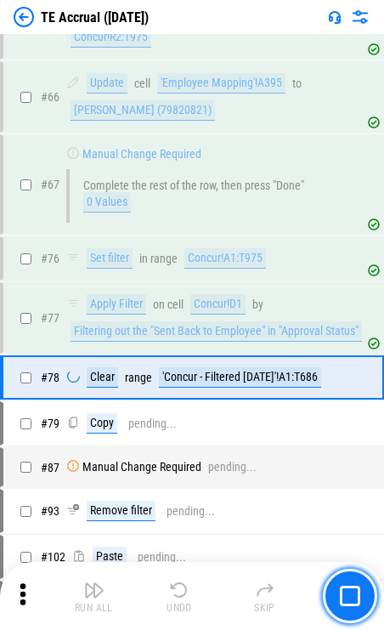
click at [276, 570] on div "Run All Undo Skip" at bounding box center [192, 596] width 384 height 68
click at [276, 586] on img "button" at bounding box center [350, 596] width 20 height 20
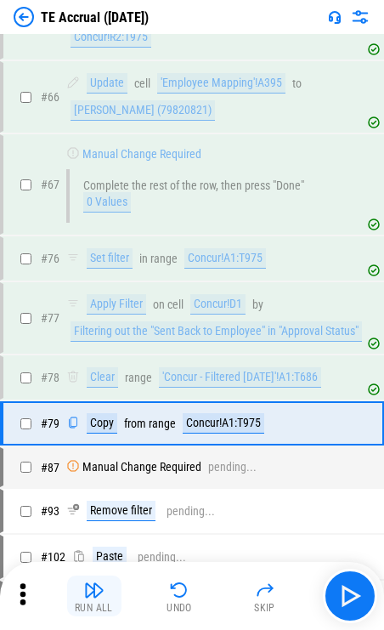
click at [104, 579] on button "Run All" at bounding box center [94, 596] width 54 height 41
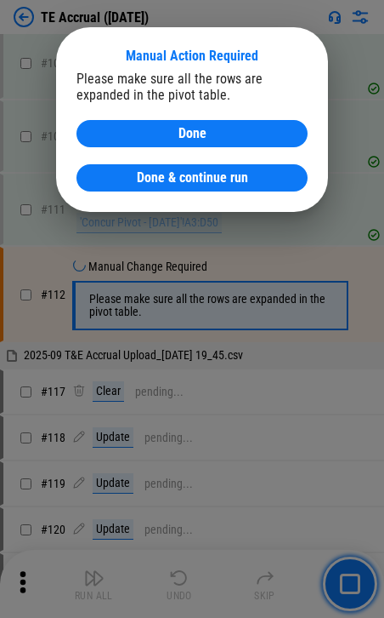
scroll to position [1040, 0]
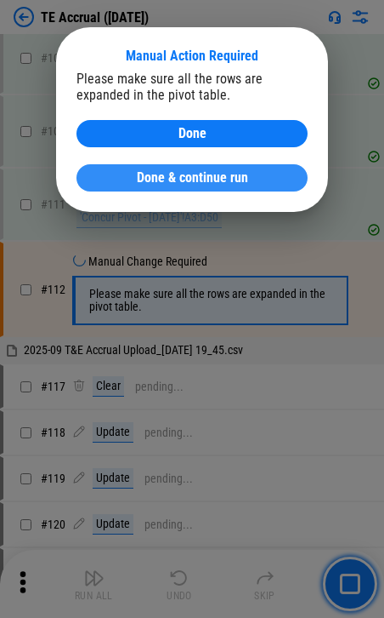
click at [174, 176] on span "Done & continue run" at bounding box center [192, 178] width 111 height 14
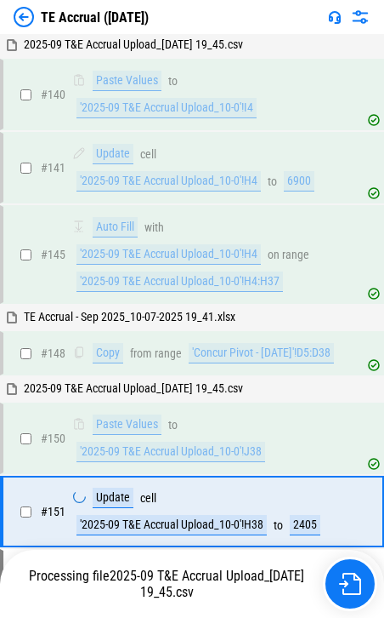
scroll to position [2747, 0]
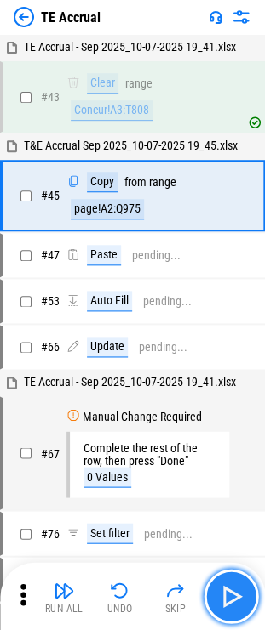
click at [231, 598] on img "button" at bounding box center [230, 596] width 27 height 27
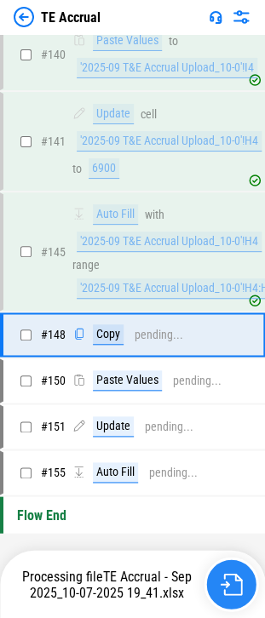
scroll to position [3081, 0]
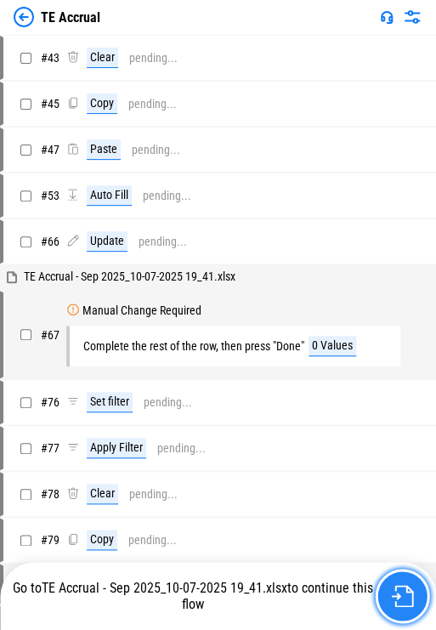
click at [276, 589] on img "button" at bounding box center [402, 596] width 22 height 22
click at [276, 345] on div "Complete the rest of the row, then press "Done"" at bounding box center [193, 346] width 221 height 13
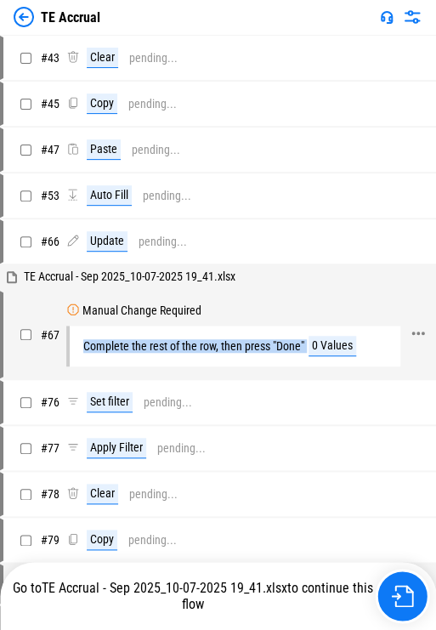
click at [276, 345] on div "Complete the rest of the row, then press "Done"" at bounding box center [193, 346] width 221 height 13
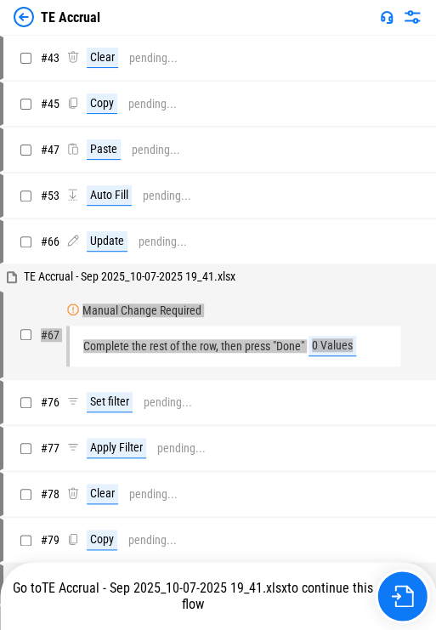
drag, startPoint x: 371, startPoint y: 349, endPoint x: 22, endPoint y: 289, distance: 353.8
click at [22, 291] on div "# 67 Manual Change Required Complete the rest of the row, then press "Done" 0 V…" at bounding box center [218, 335] width 436 height 88
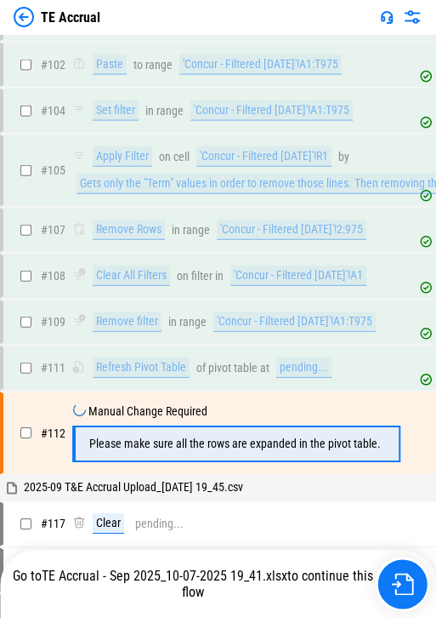
scroll to position [859, 0]
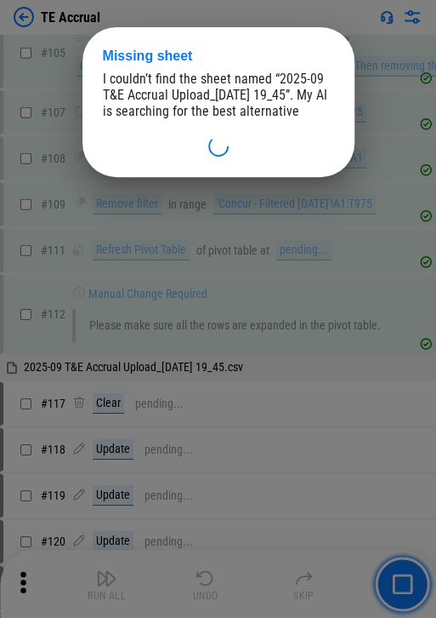
click at [240, 101] on span "2025-09 T&E Accrual Upload_[DATE] 19_45" at bounding box center [213, 87] width 221 height 32
click at [241, 101] on span "2025-09 T&E Accrual Upload_[DATE] 19_45" at bounding box center [213, 87] width 221 height 32
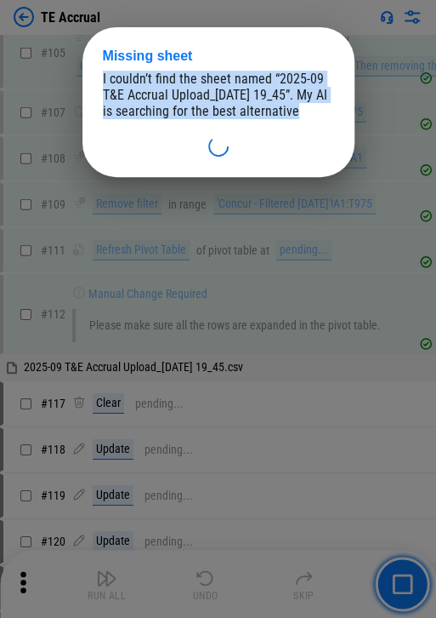
click at [241, 101] on span "2025-09 T&E Accrual Upload_[DATE] 19_45" at bounding box center [213, 87] width 221 height 32
click at [233, 107] on div "I couldn’t find the sheet named “ 2025-09 T&E Accrual Upload_[DATE] 19_45 ”. My…" at bounding box center [218, 95] width 231 height 48
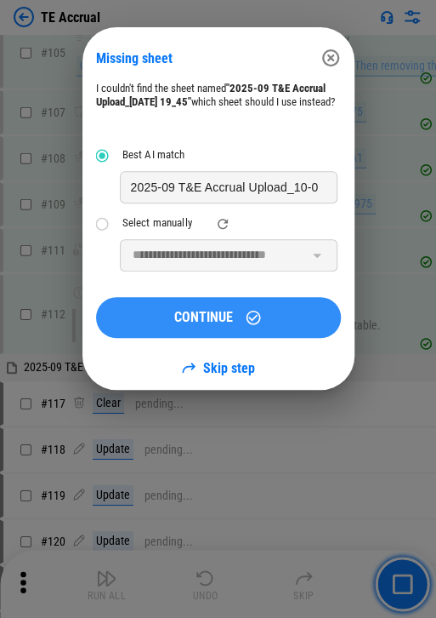
click at [255, 326] on icon at bounding box center [253, 317] width 17 height 17
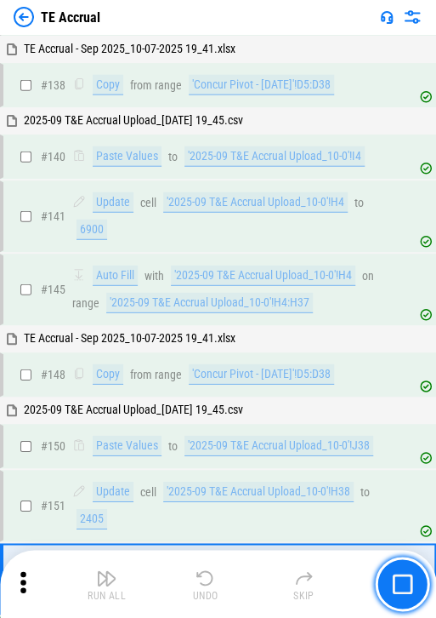
scroll to position [2183, 0]
